Goal: Information Seeking & Learning: Learn about a topic

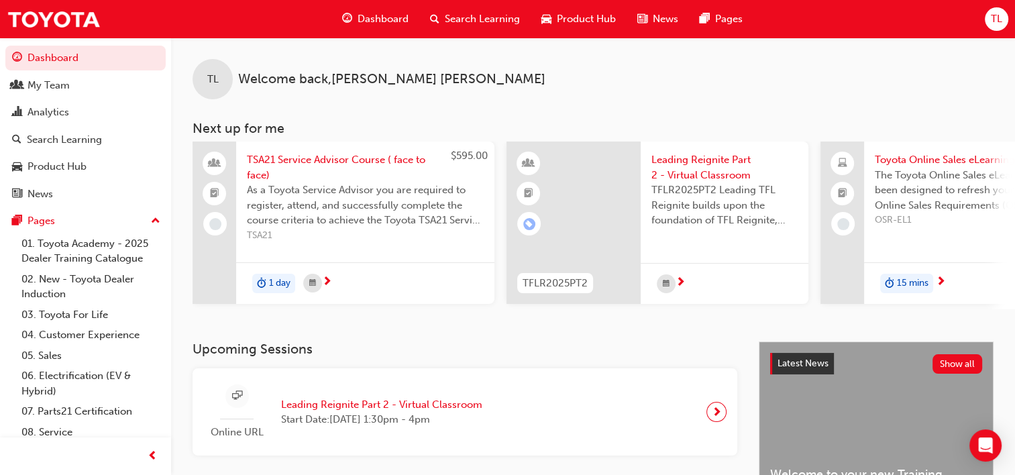
click at [494, 15] on span "Search Learning" at bounding box center [482, 18] width 75 height 15
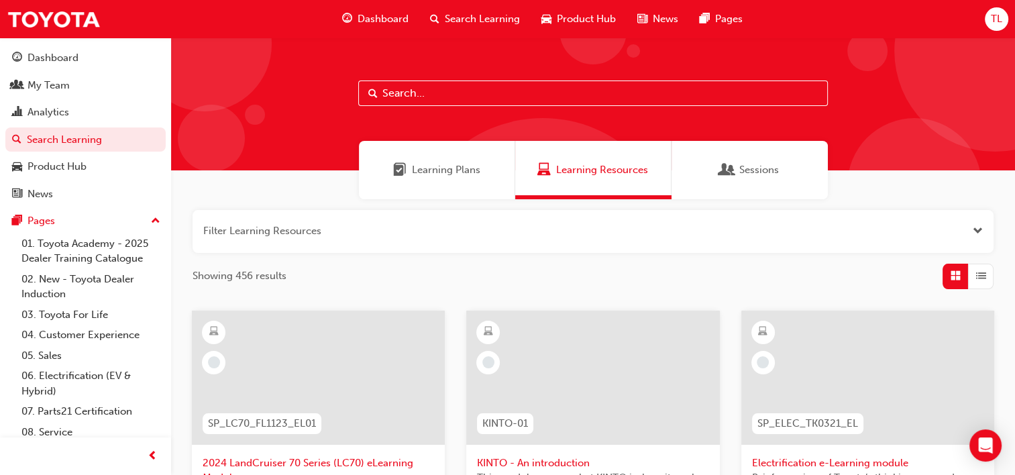
click at [732, 172] on span "Sessions" at bounding box center [727, 169] width 13 height 15
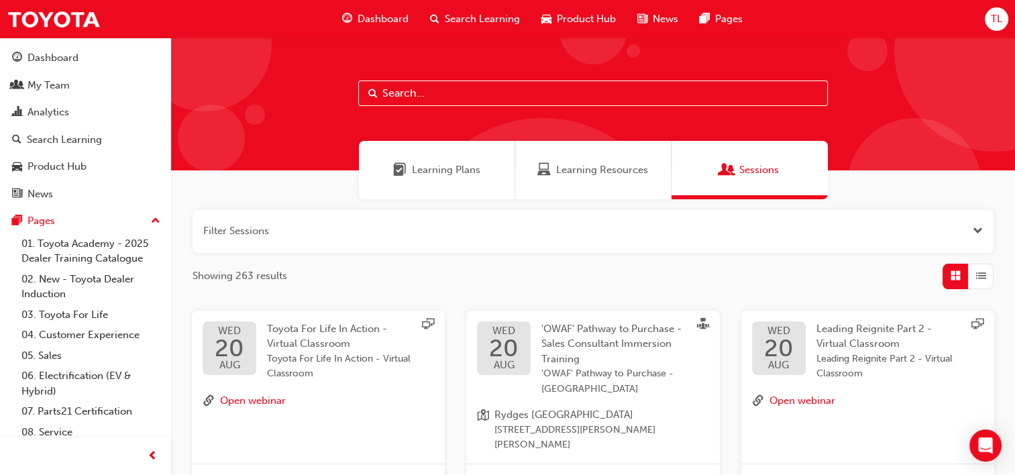
click at [474, 193] on div "Learning Plans" at bounding box center [437, 170] width 156 height 58
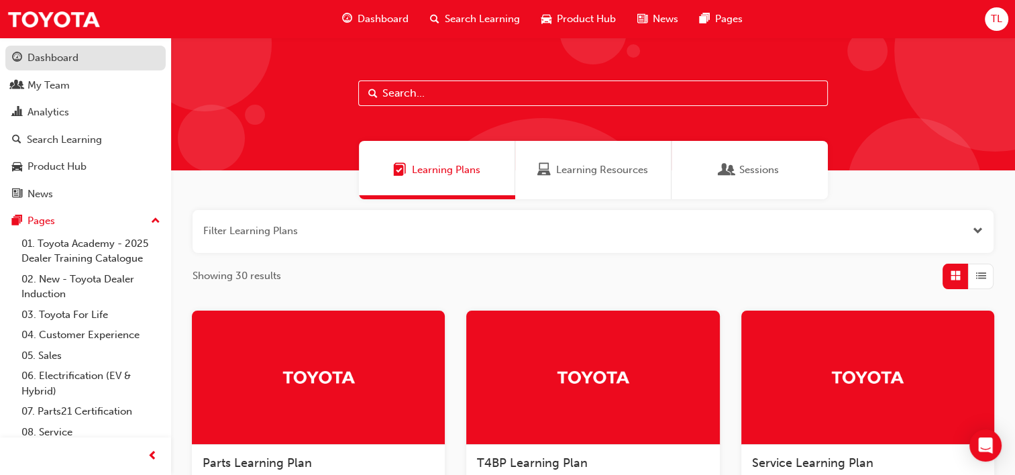
click at [117, 57] on div "Dashboard" at bounding box center [85, 58] width 147 height 17
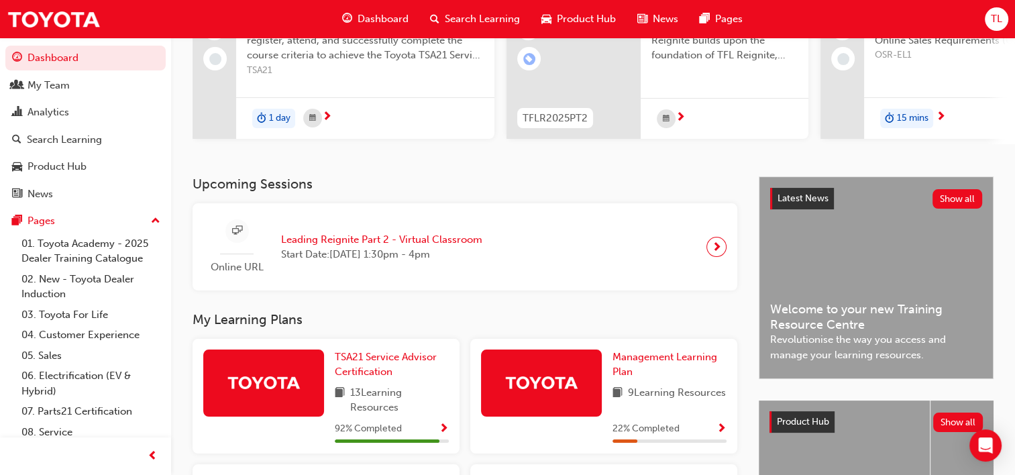
scroll to position [164, 0]
